Goal: Task Accomplishment & Management: Manage account settings

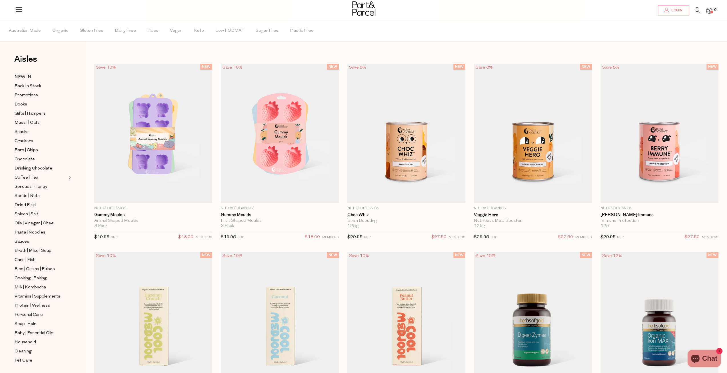
click at [668, 12] on icon at bounding box center [666, 10] width 5 height 5
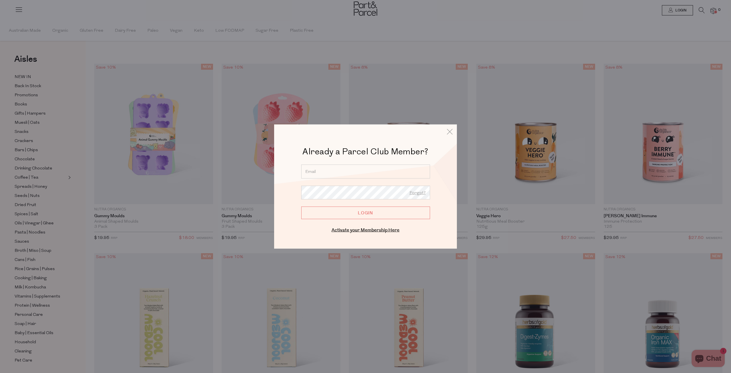
click at [324, 175] on input "email" at bounding box center [365, 171] width 129 height 14
type input "Hartotob@gmail.com"
click at [382, 215] on input "Login" at bounding box center [365, 213] width 129 height 13
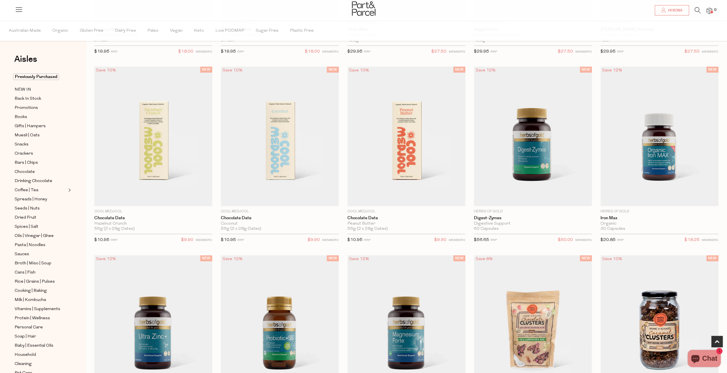
scroll to position [314, 0]
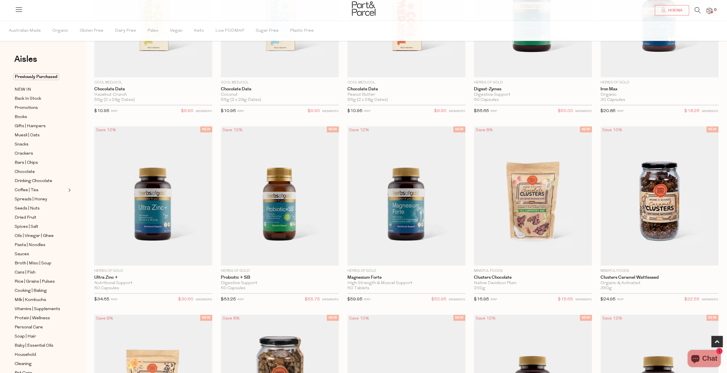
click at [712, 9] on img at bounding box center [709, 11] width 6 height 7
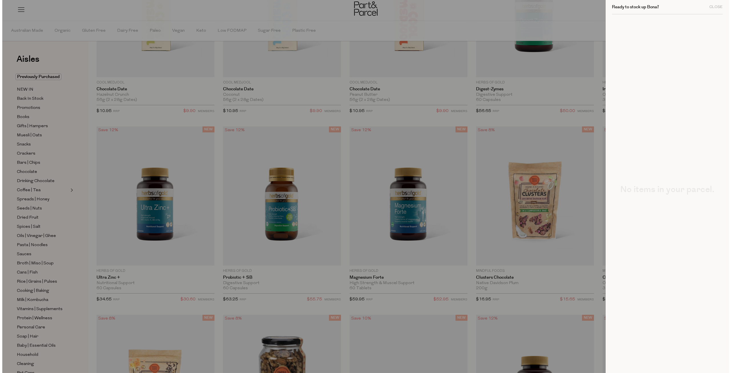
scroll to position [315, 0]
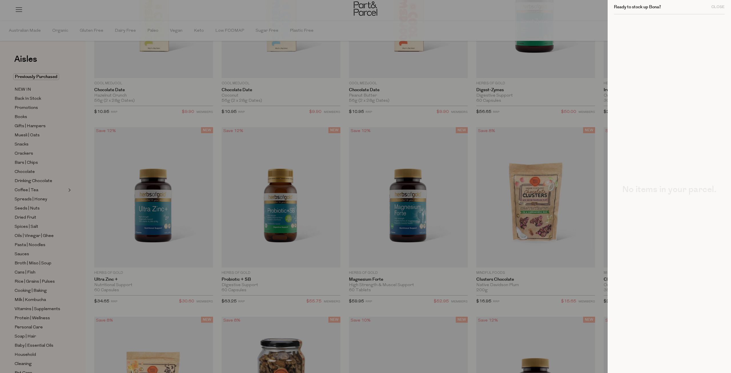
click at [564, 15] on div at bounding box center [365, 186] width 731 height 373
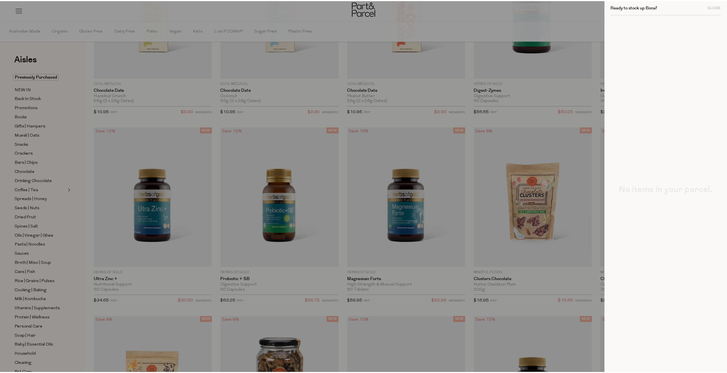
scroll to position [314, 0]
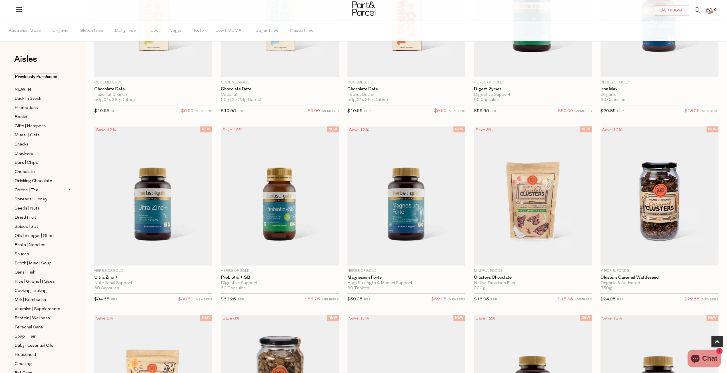
click at [710, 9] on img at bounding box center [709, 11] width 6 height 7
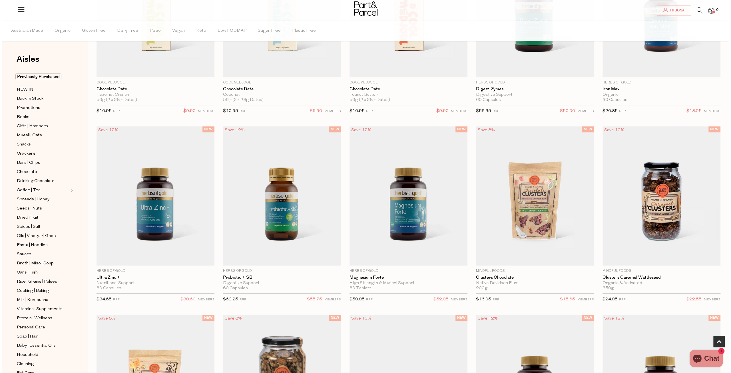
scroll to position [315, 0]
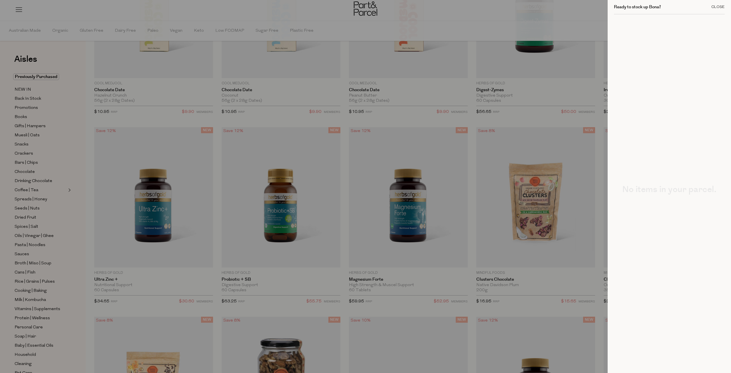
click at [718, 8] on div "Close" at bounding box center [718, 7] width 13 height 4
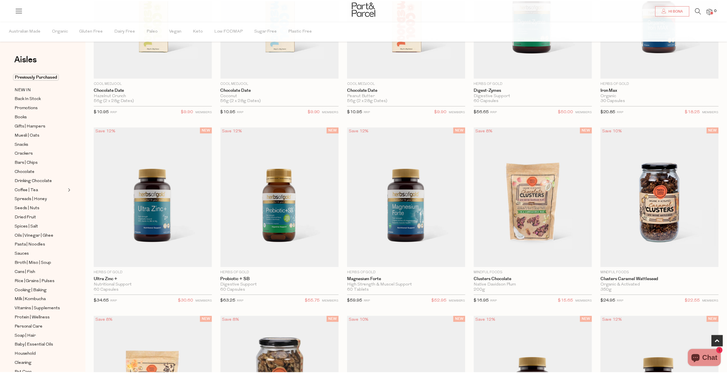
scroll to position [314, 0]
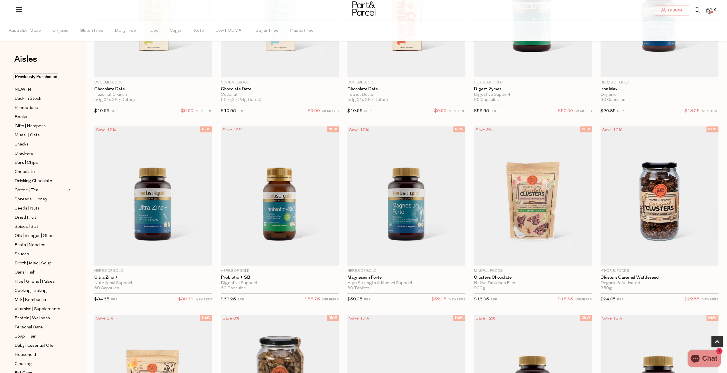
click at [710, 7] on li "0" at bounding box center [706, 11] width 11 height 8
click at [710, 8] on img at bounding box center [709, 11] width 6 height 7
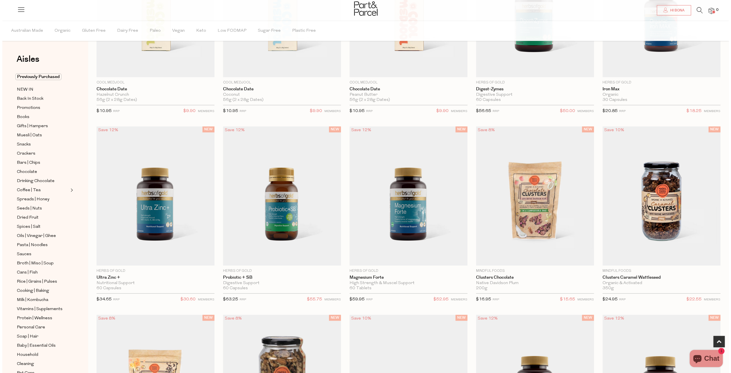
scroll to position [315, 0]
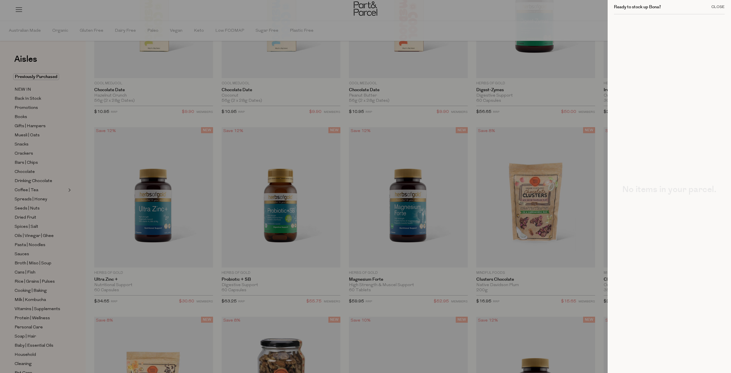
click at [717, 7] on div "Close" at bounding box center [718, 7] width 13 height 4
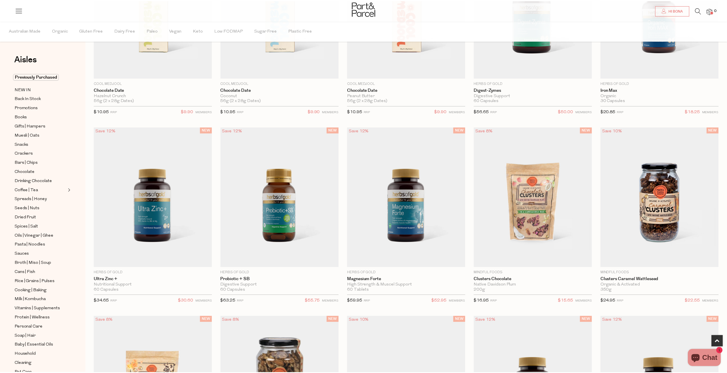
scroll to position [314, 0]
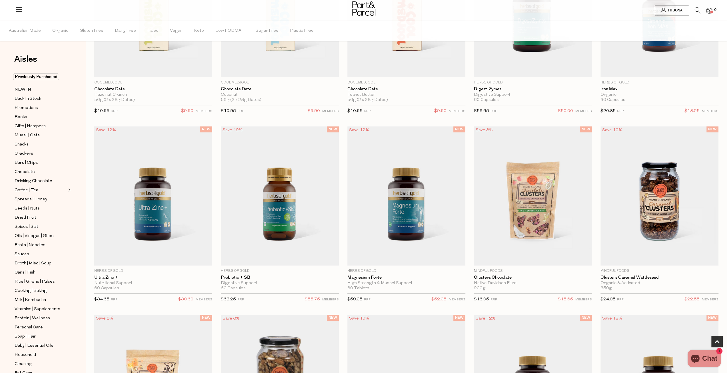
click at [682, 12] on link "Hi Bona" at bounding box center [672, 10] width 34 height 10
